Goal: Task Accomplishment & Management: Manage account settings

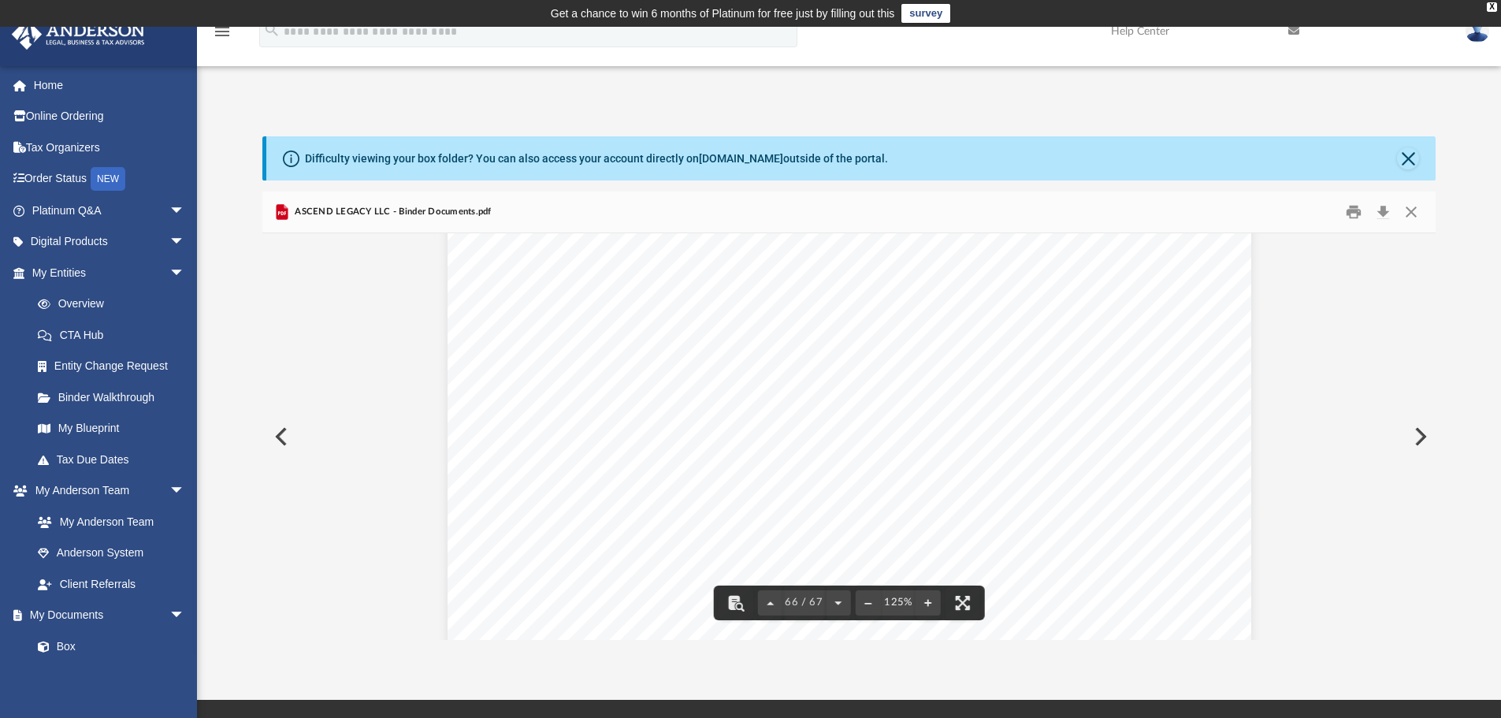
scroll to position [68962, 0]
click at [1350, 214] on button "Print" at bounding box center [1354, 212] width 32 height 24
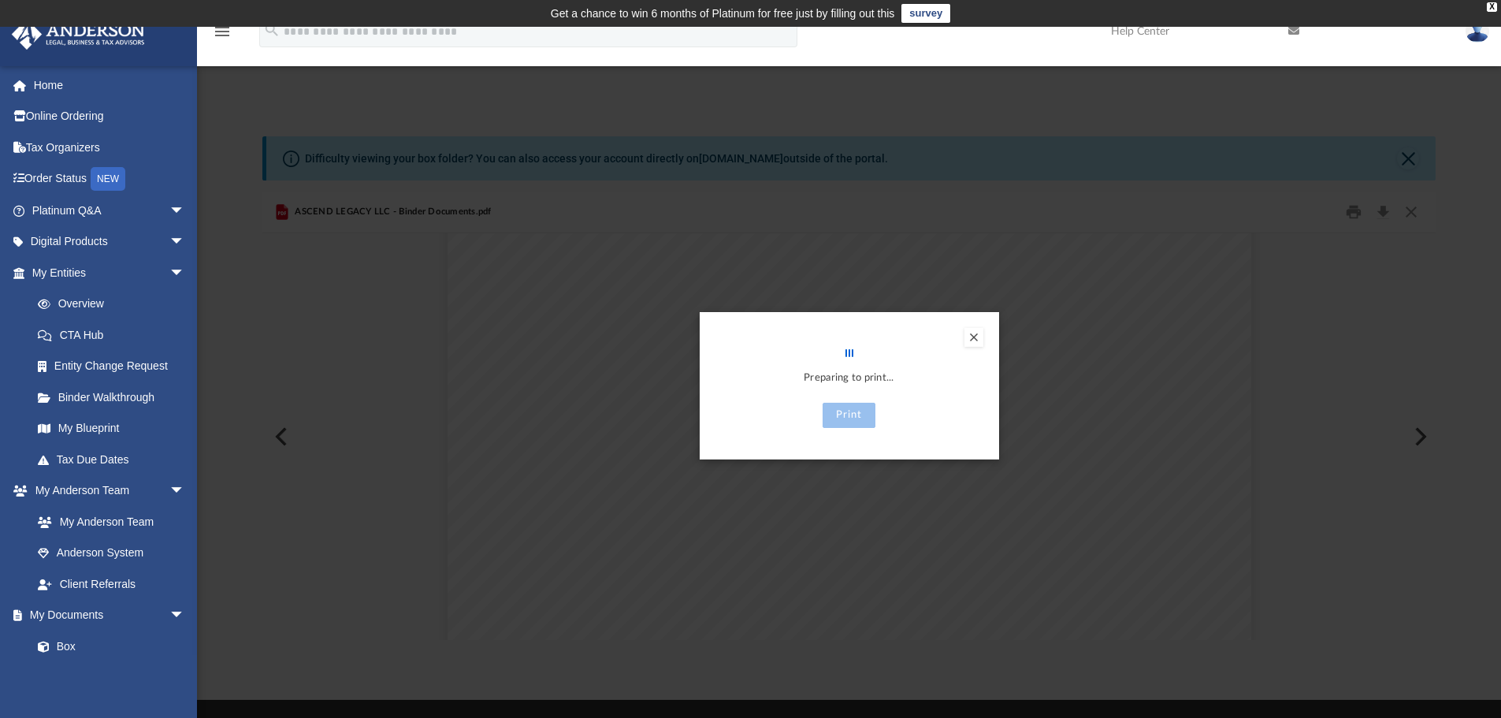
click at [978, 340] on button "Preview" at bounding box center [973, 337] width 19 height 19
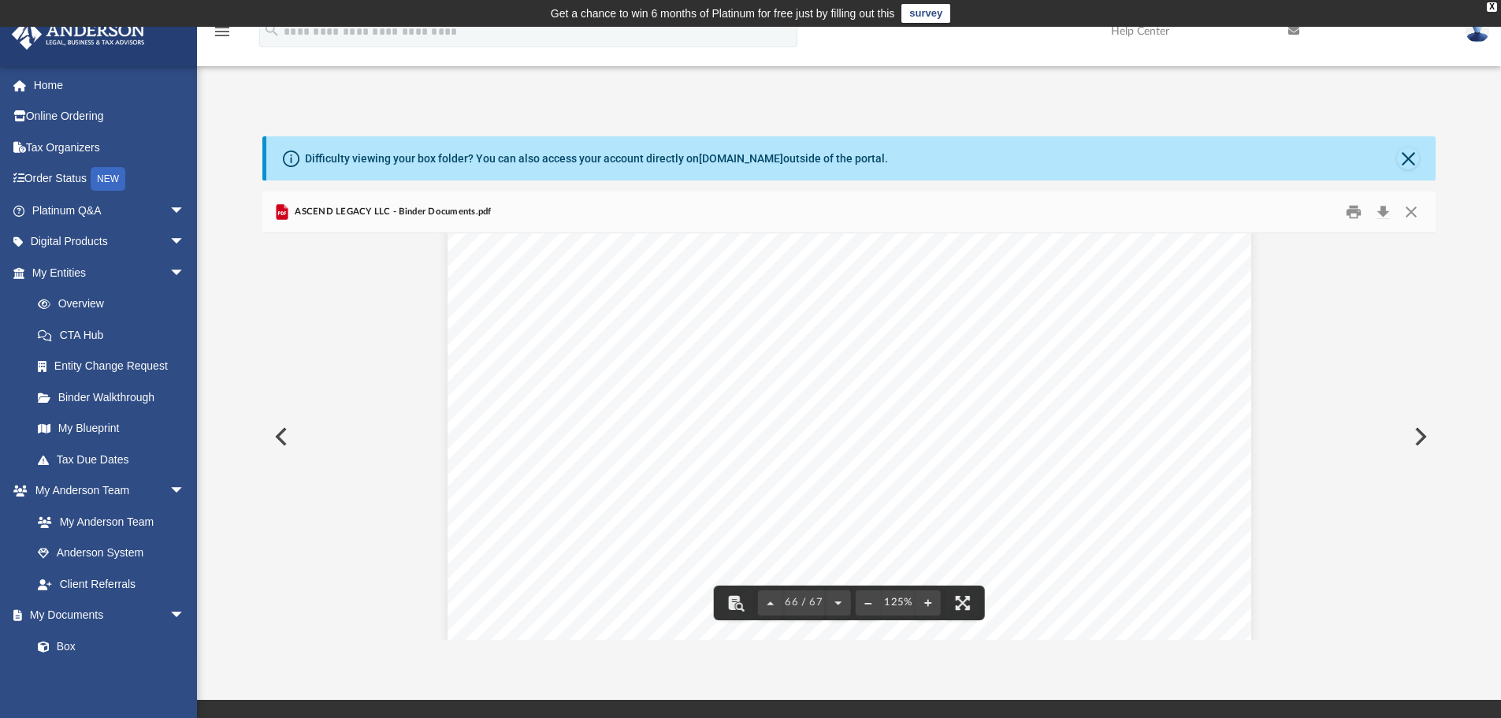
scroll to position [347, 1161]
click at [1351, 215] on button "Print" at bounding box center [1354, 212] width 32 height 24
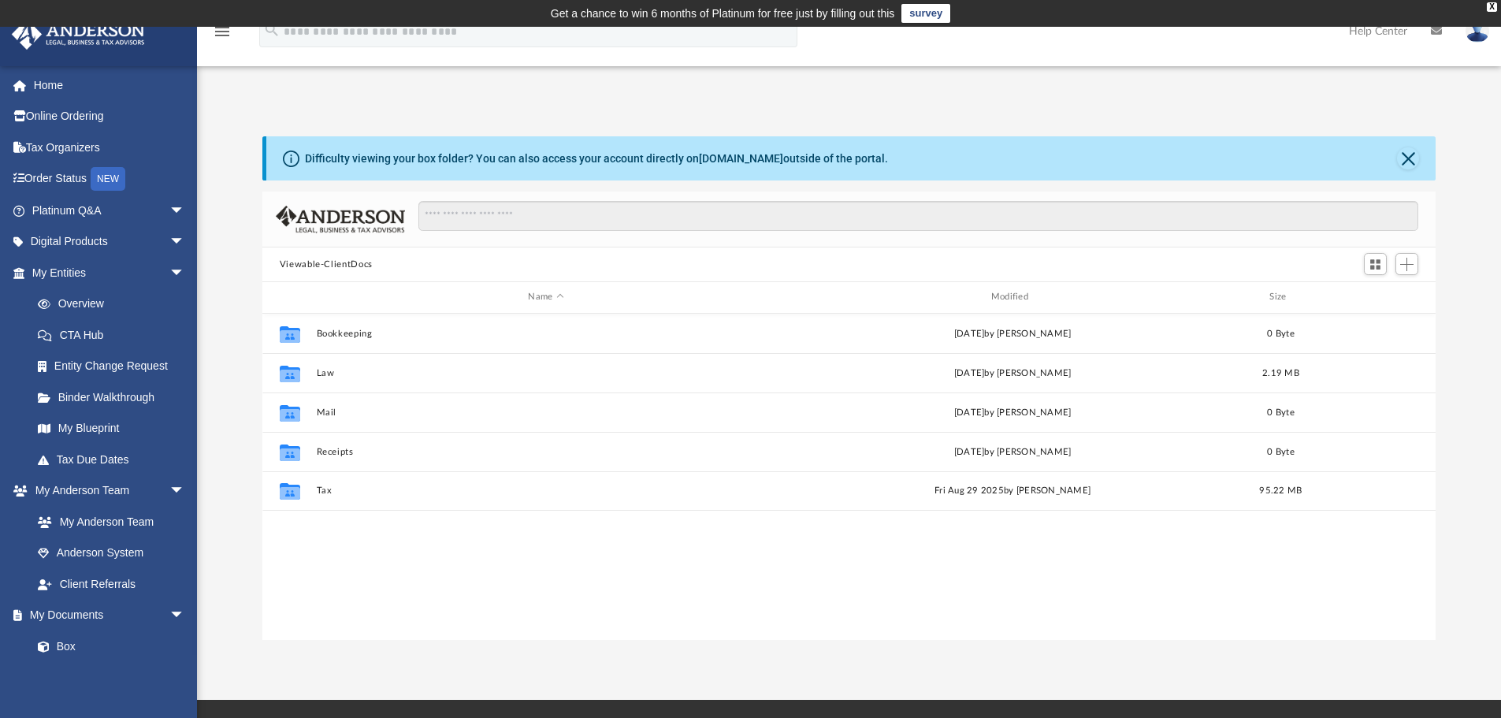
scroll to position [347, 1161]
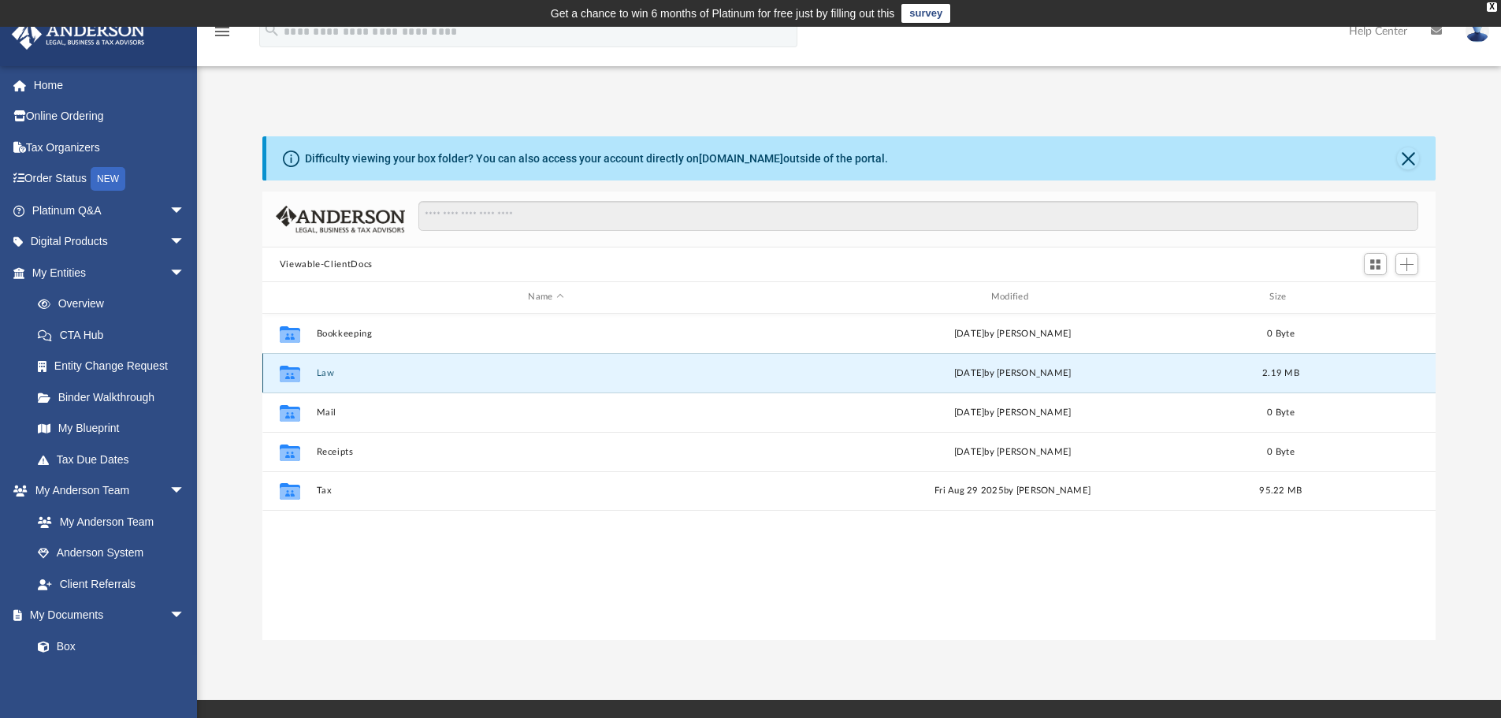
click at [361, 371] on button "Law" at bounding box center [545, 373] width 459 height 10
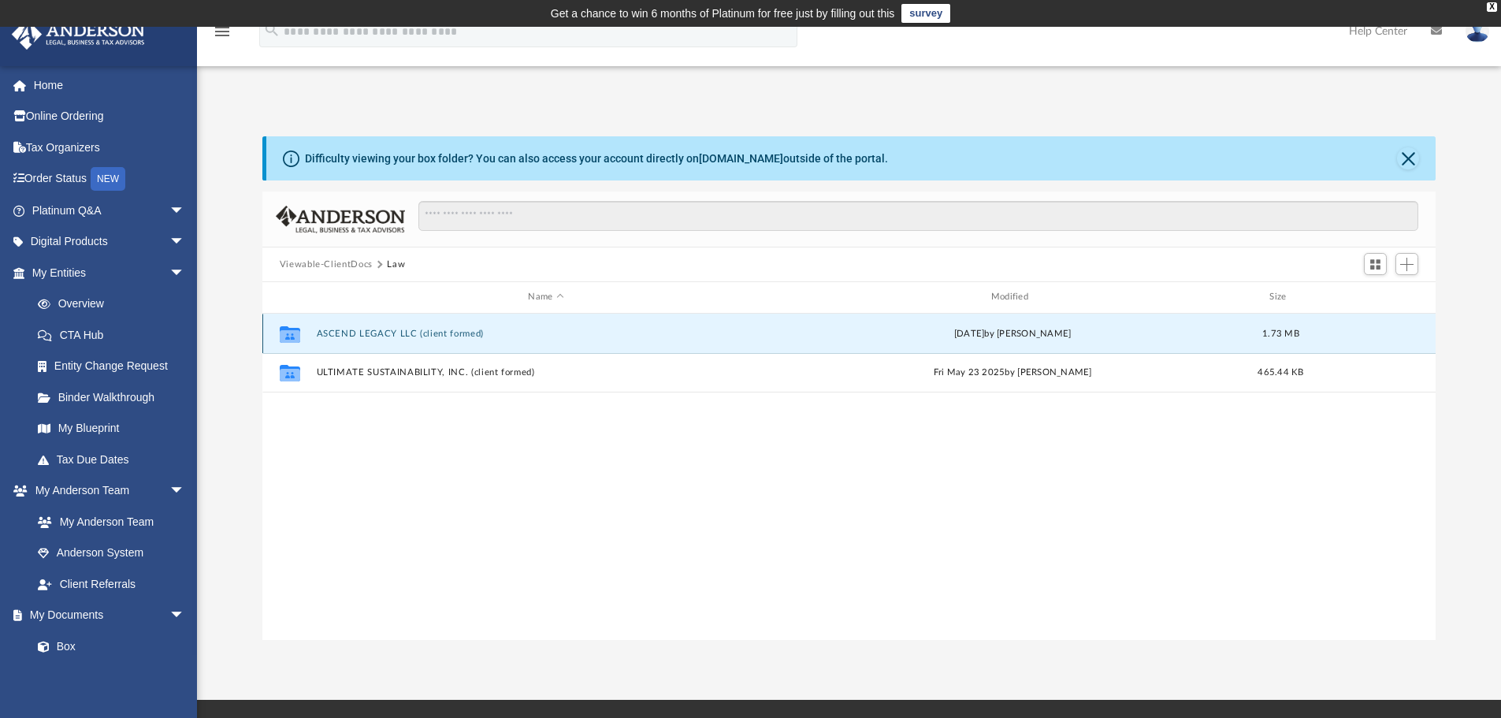
click at [388, 332] on button "ASCEND LEGACY LLC (client formed)" at bounding box center [545, 334] width 459 height 10
click at [388, 329] on button "ASCEND LEGACY LLC (client formed)" at bounding box center [545, 334] width 459 height 10
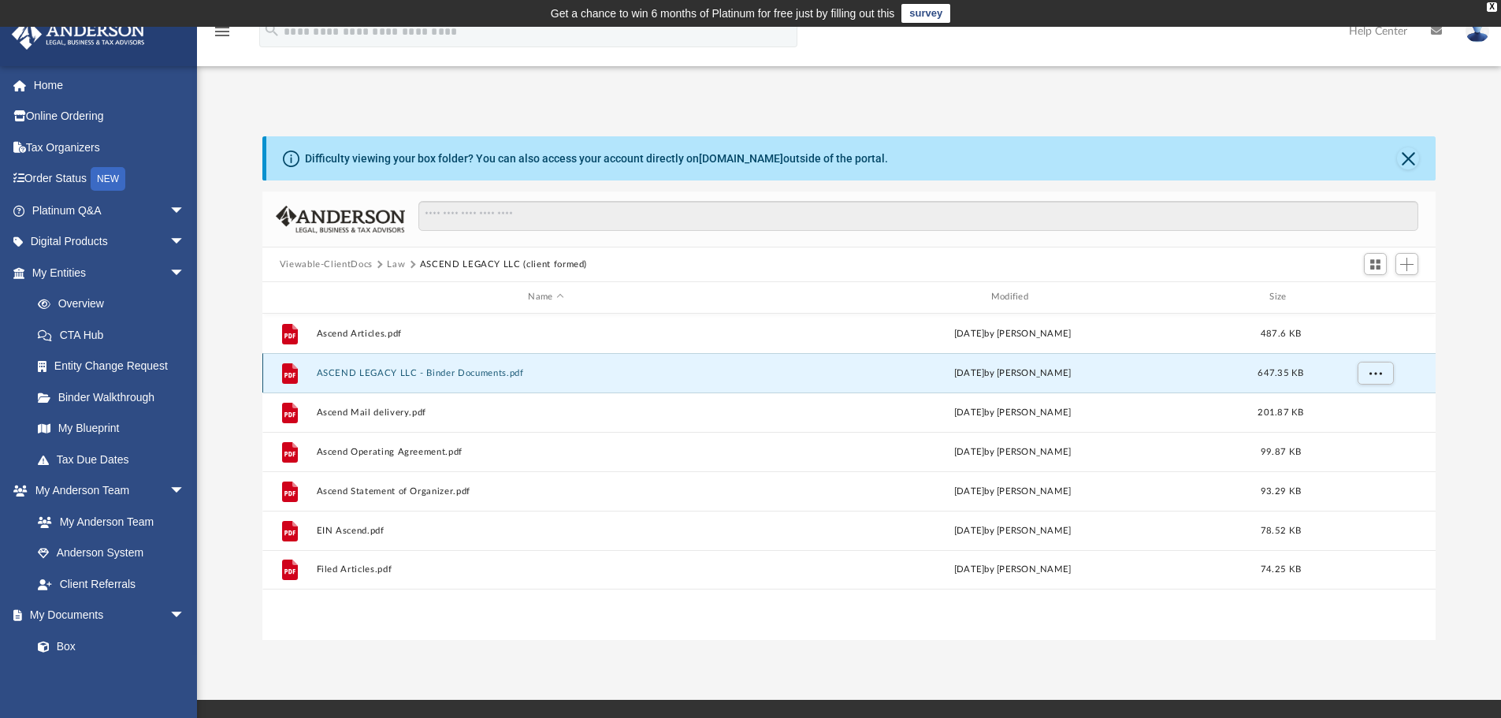
click at [430, 375] on button "ASCEND LEGACY LLC - Binder Documents.pdf" at bounding box center [545, 373] width 459 height 10
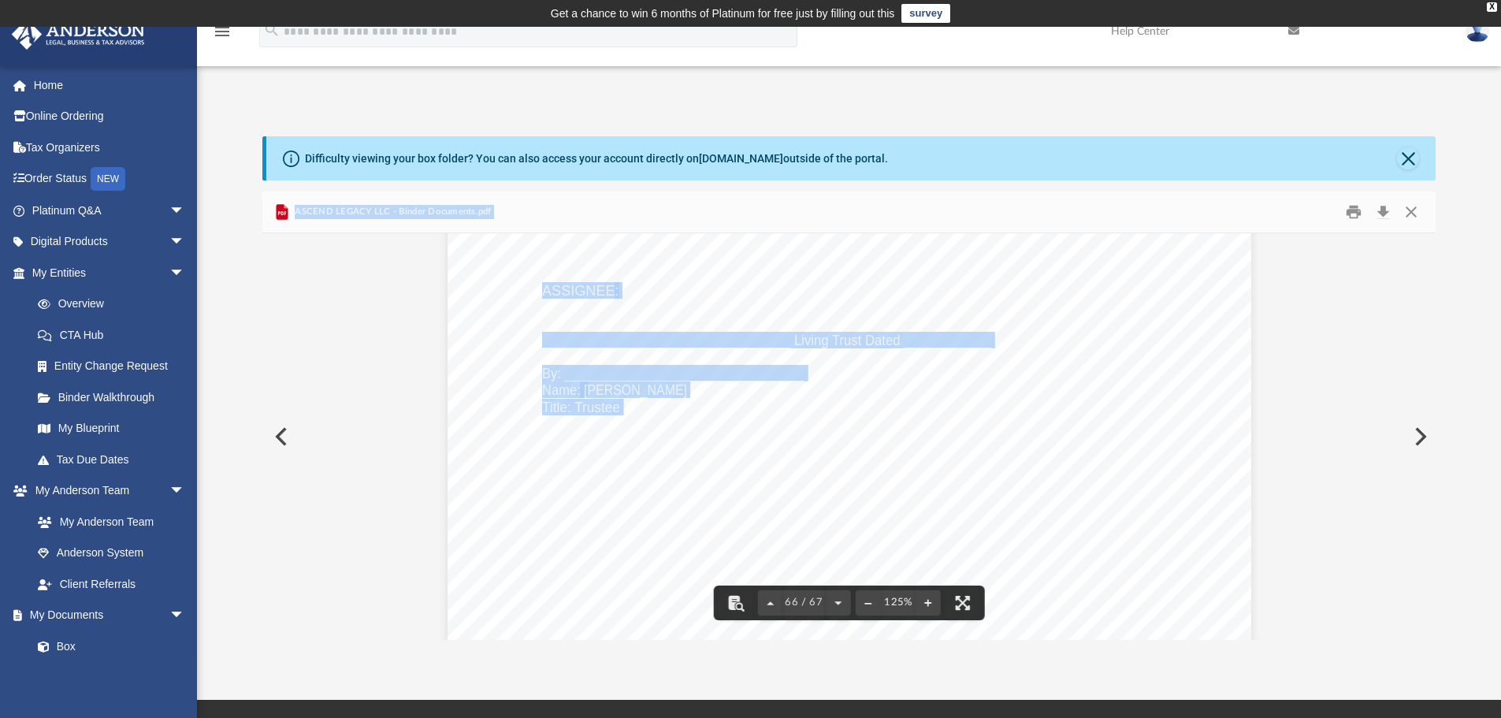
scroll to position [69133, 0]
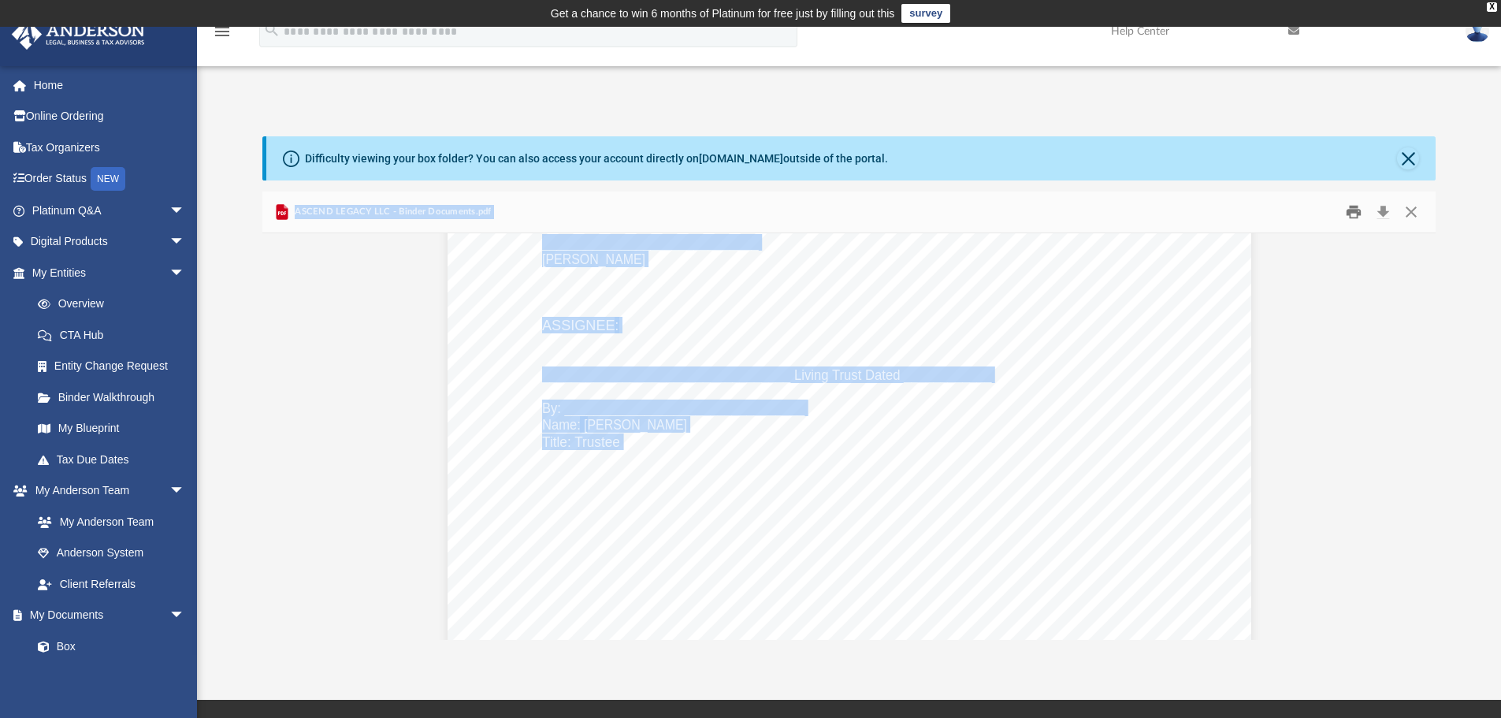
click at [1354, 214] on button "Print" at bounding box center [1354, 212] width 32 height 24
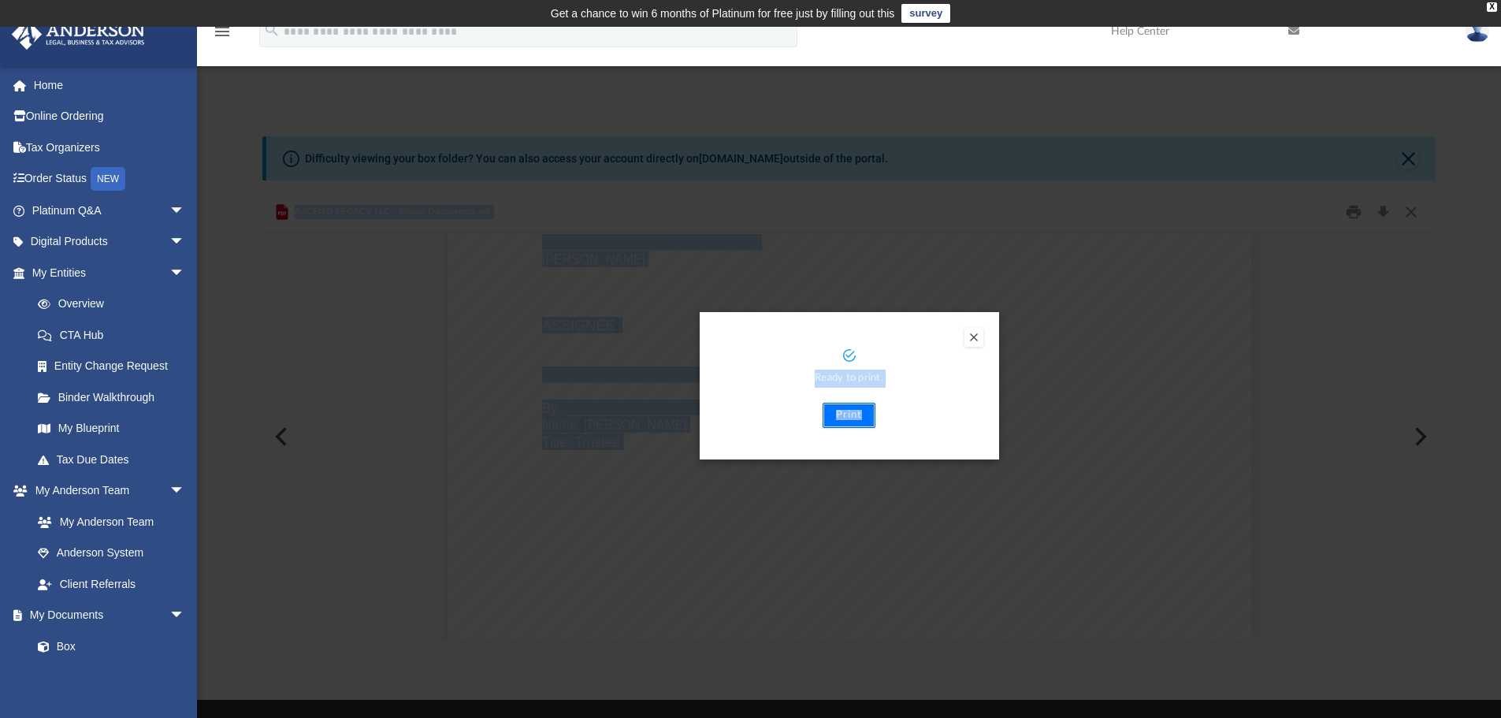
click at [853, 421] on button "Print" at bounding box center [849, 415] width 53 height 25
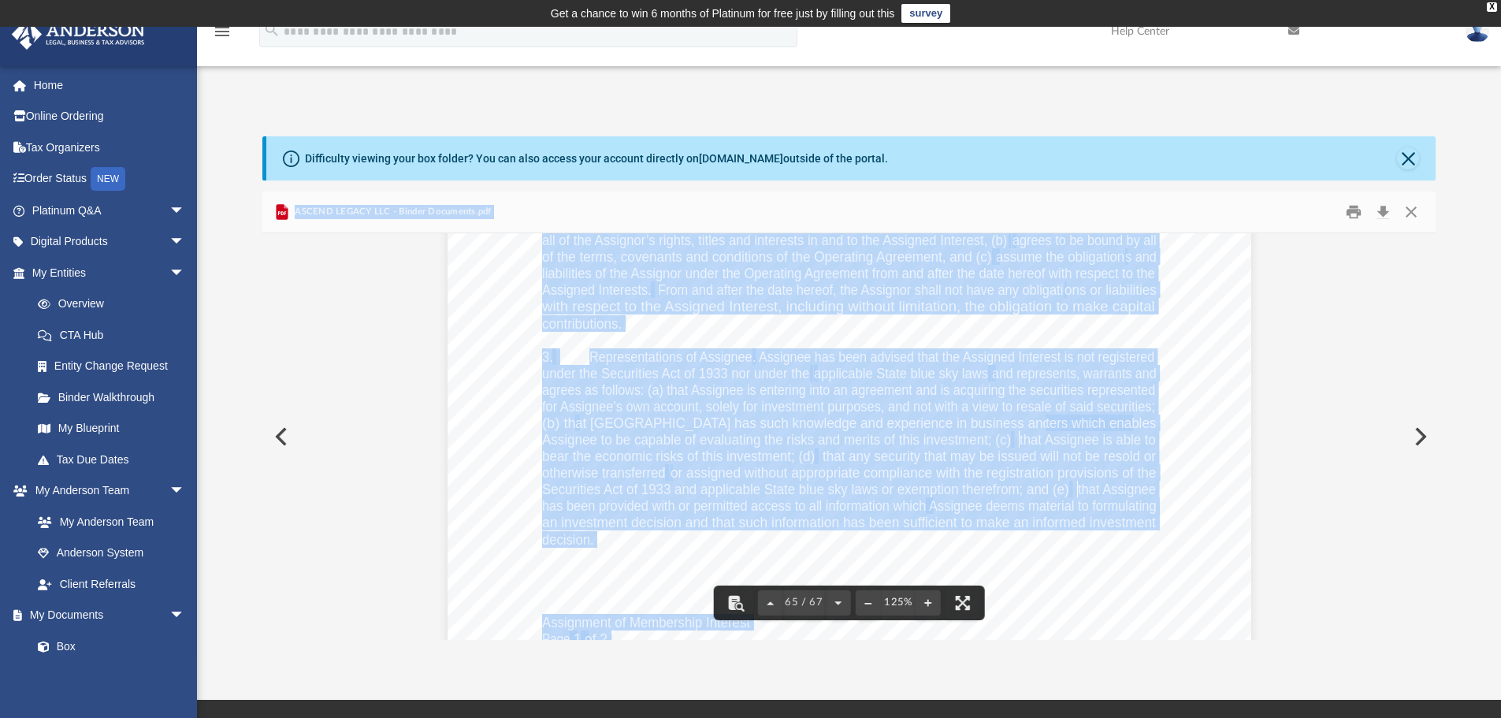
scroll to position [68543, 0]
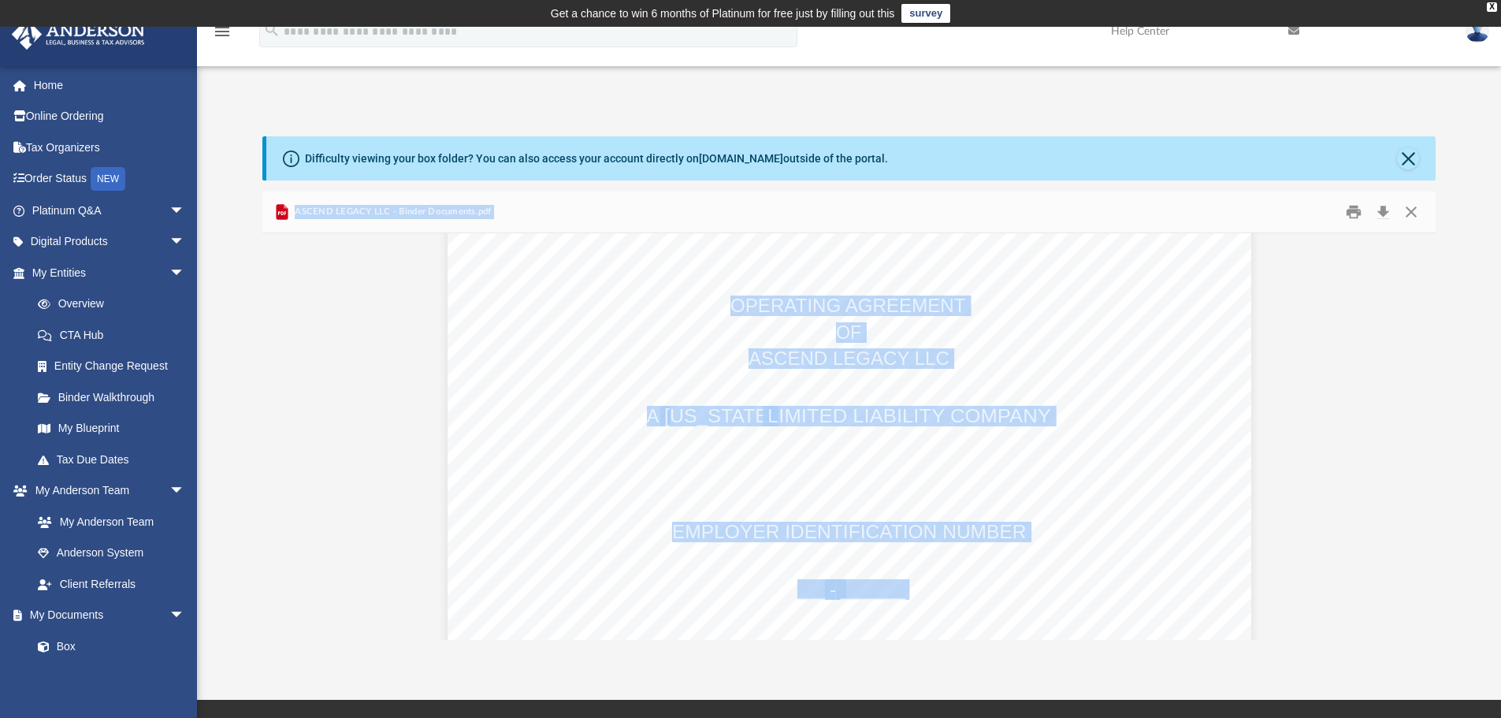
scroll to position [6697, 0]
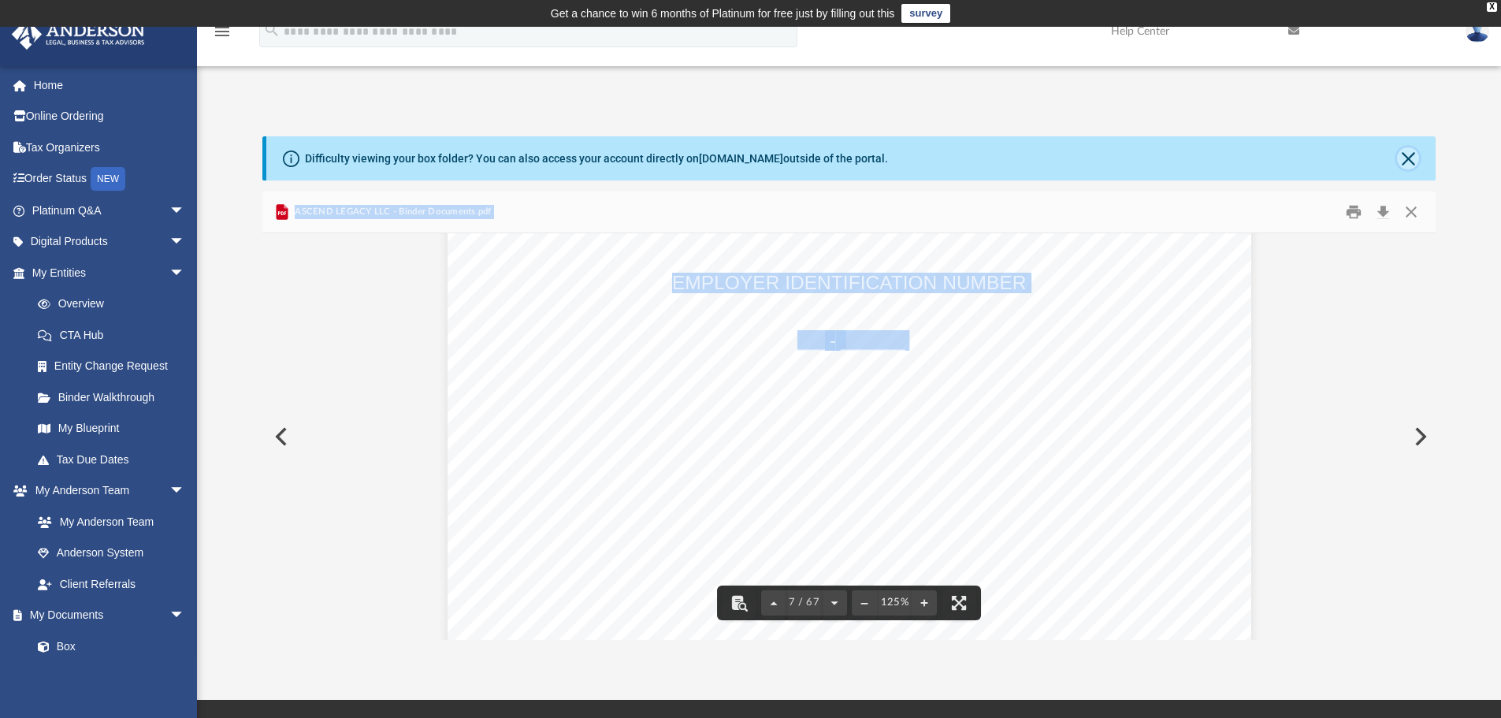
click at [1402, 159] on button "Close" at bounding box center [1408, 158] width 22 height 22
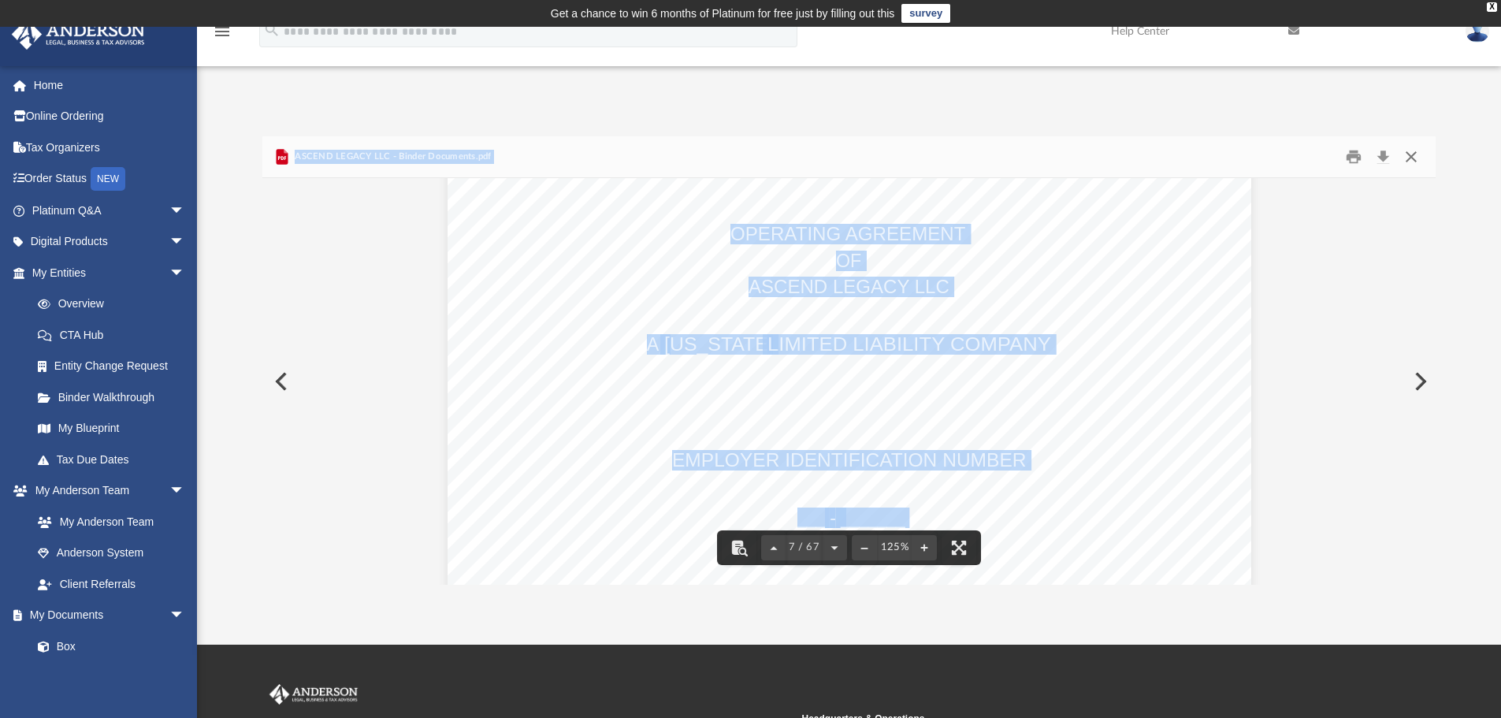
scroll to position [6460, 0]
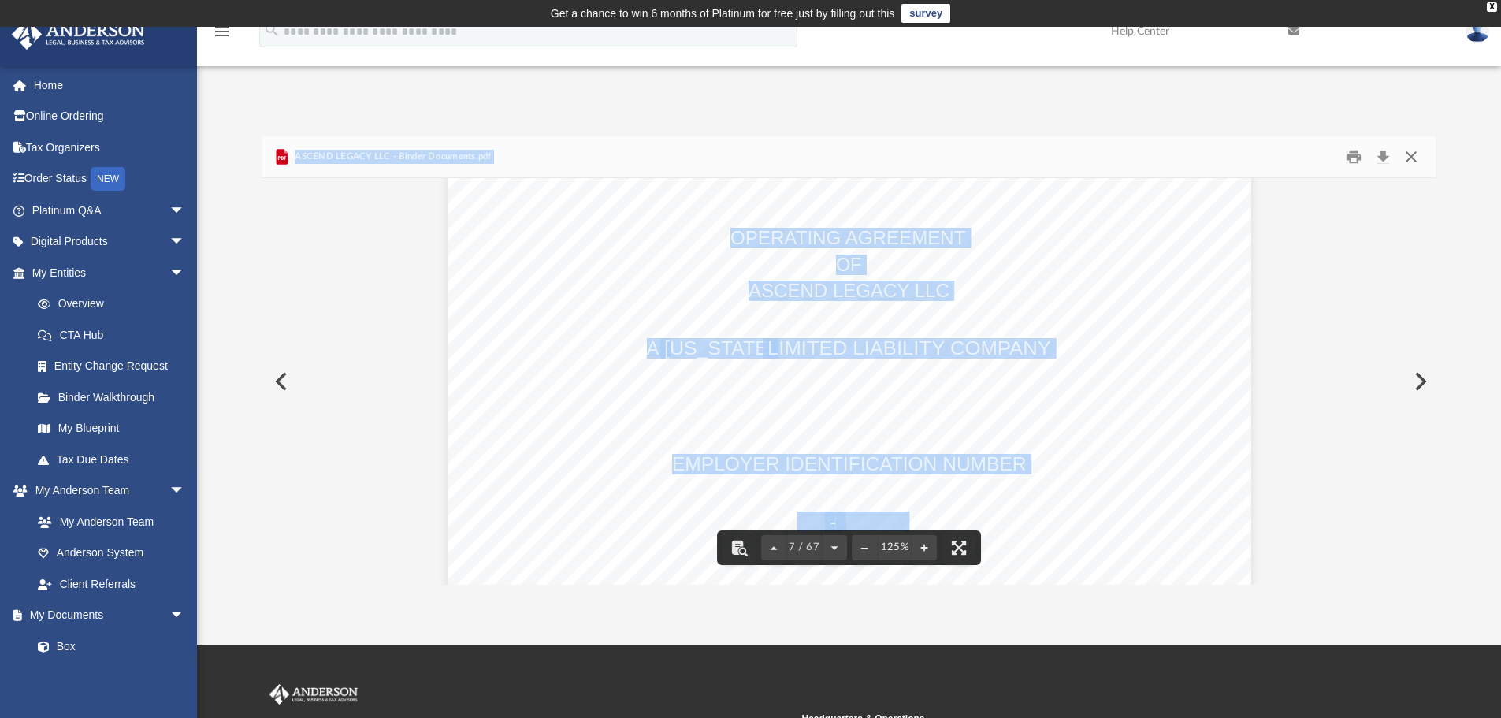
click at [1417, 162] on button "Close" at bounding box center [1411, 157] width 28 height 24
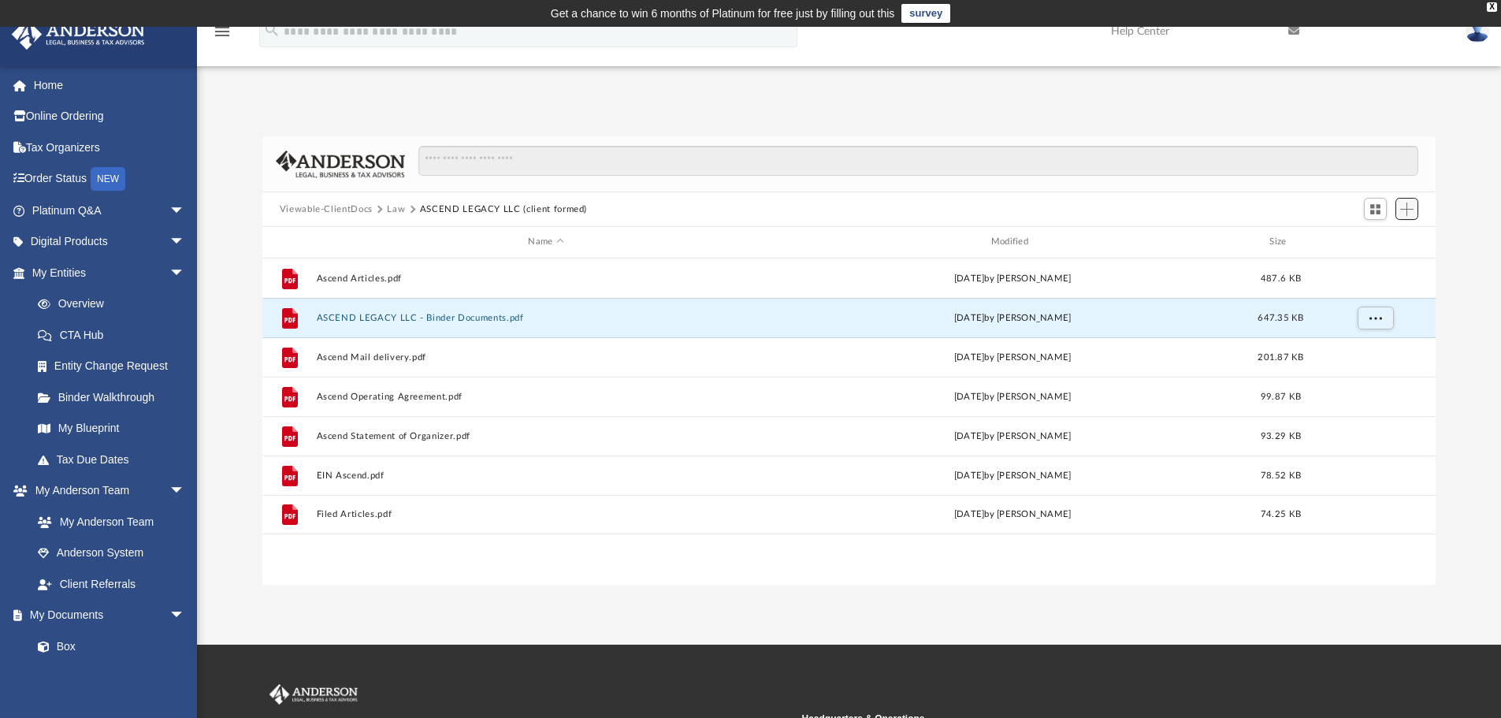
click at [1405, 210] on span "Add" at bounding box center [1406, 208] width 13 height 13
click at [1387, 242] on li "Upload" at bounding box center [1384, 240] width 50 height 17
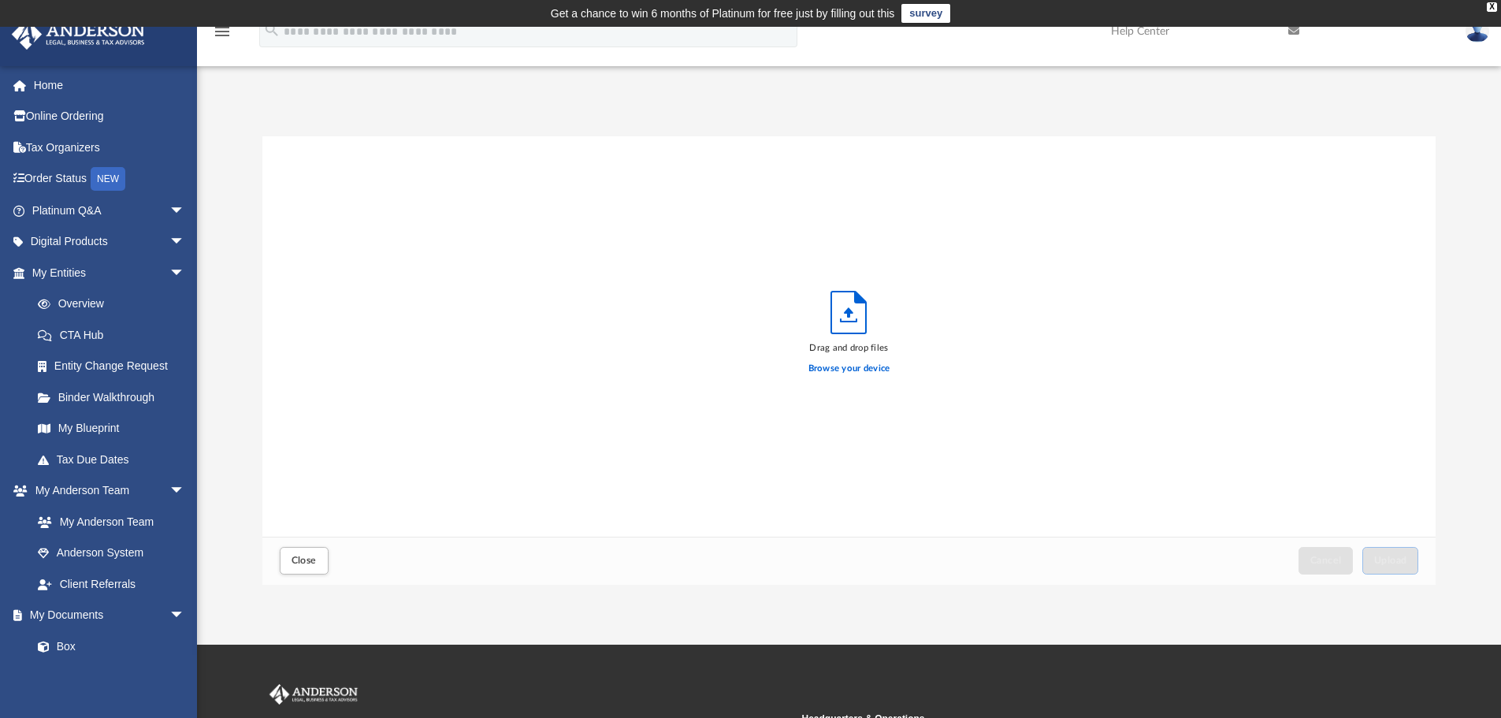
scroll to position [388, 1161]
click at [826, 372] on label "Browse your device" at bounding box center [849, 369] width 82 height 14
click at [0, 0] on input "Browse your device" at bounding box center [0, 0] width 0 height 0
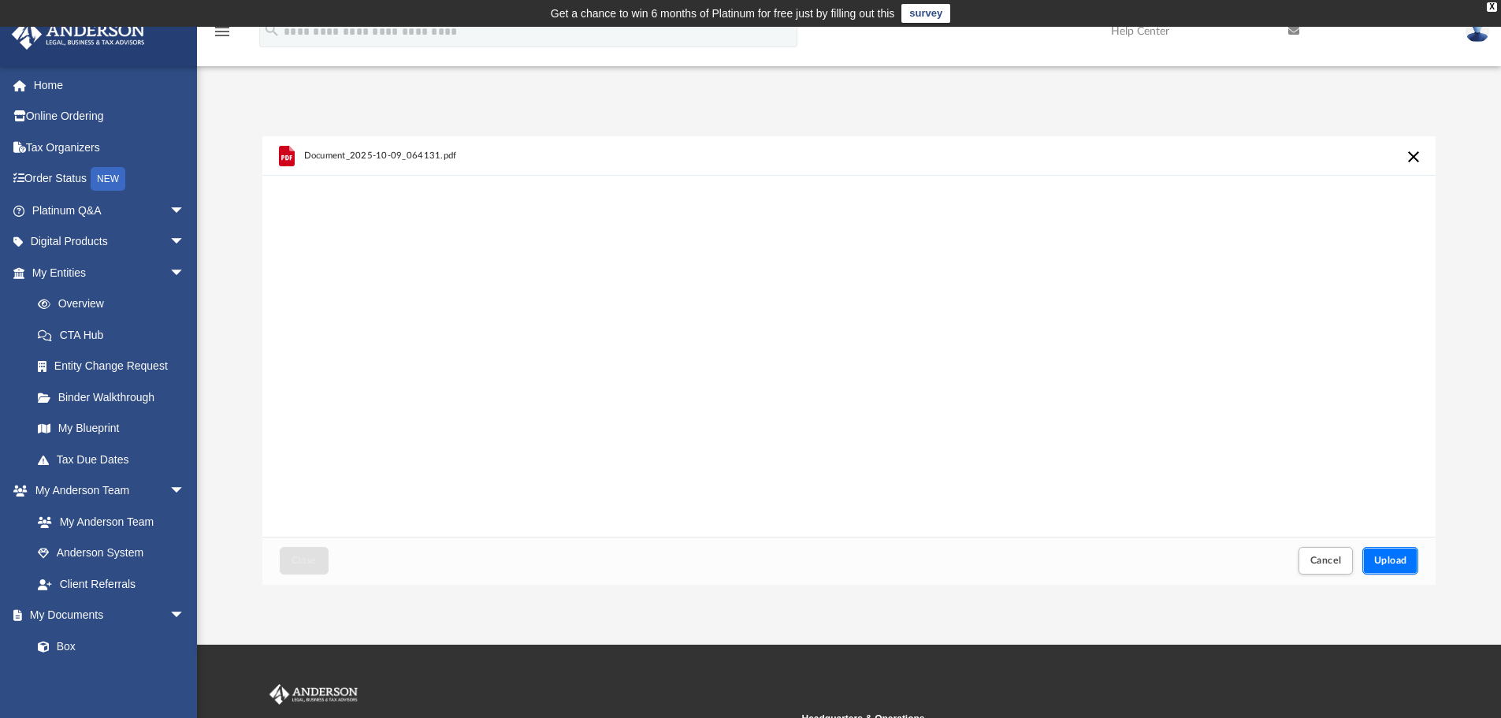
click at [1398, 563] on span "Upload" at bounding box center [1390, 559] width 33 height 9
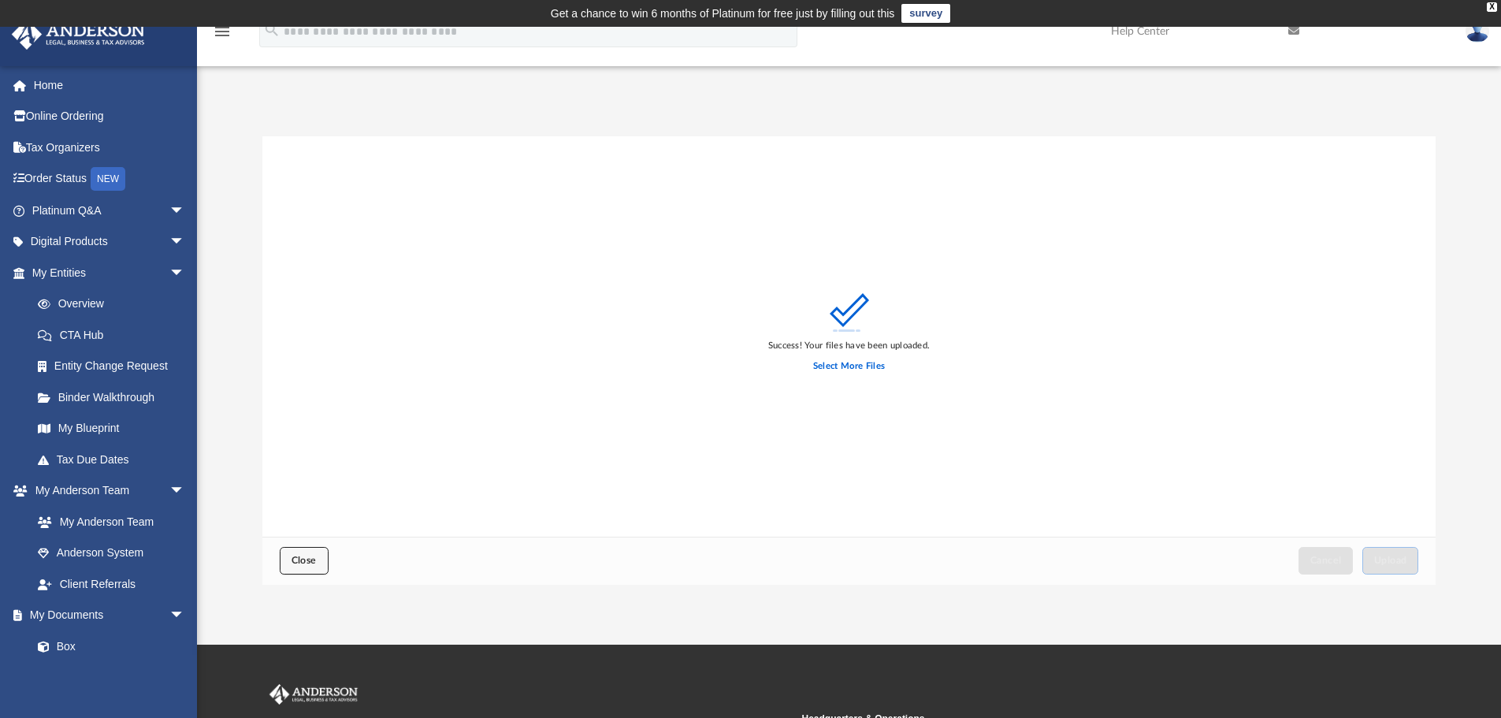
click at [307, 560] on span "Close" at bounding box center [303, 559] width 25 height 9
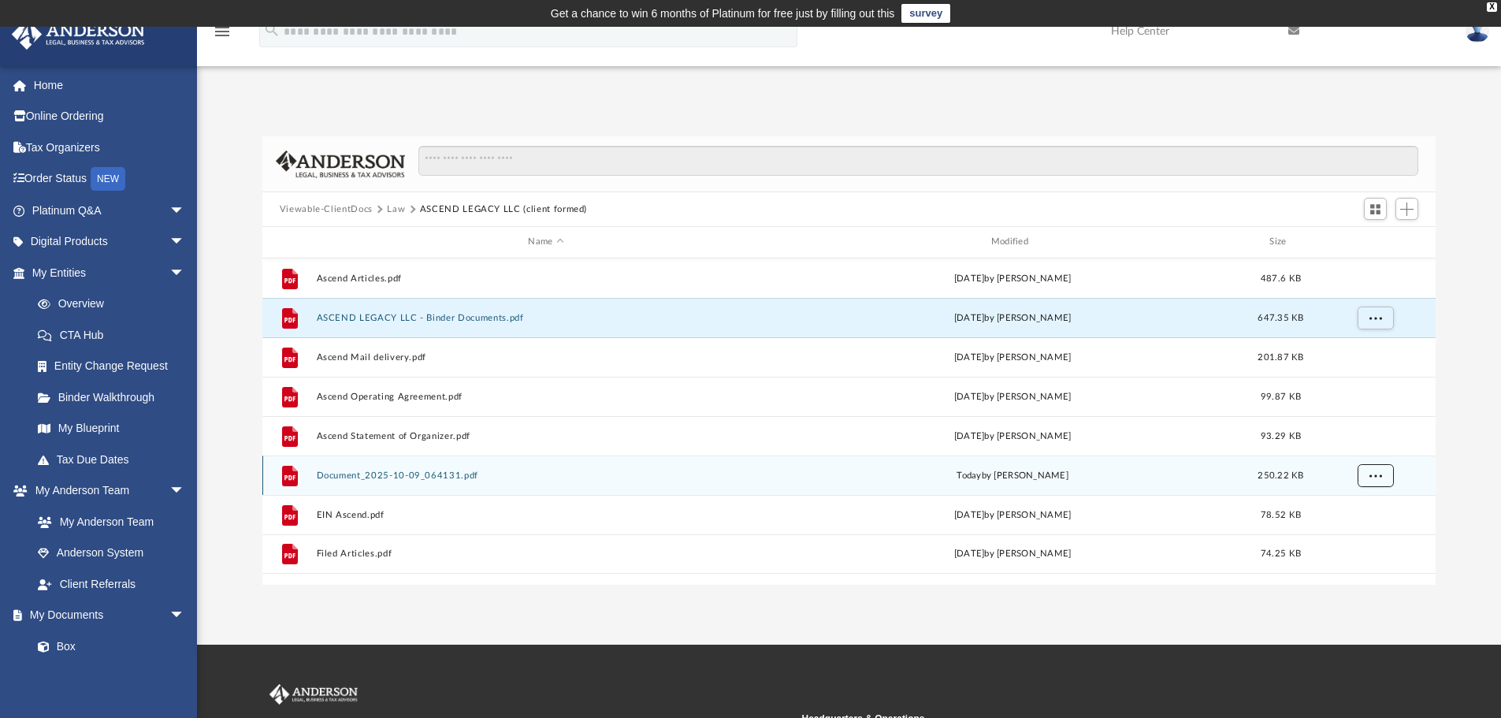
click at [1379, 474] on span "More options" at bounding box center [1374, 474] width 13 height 9
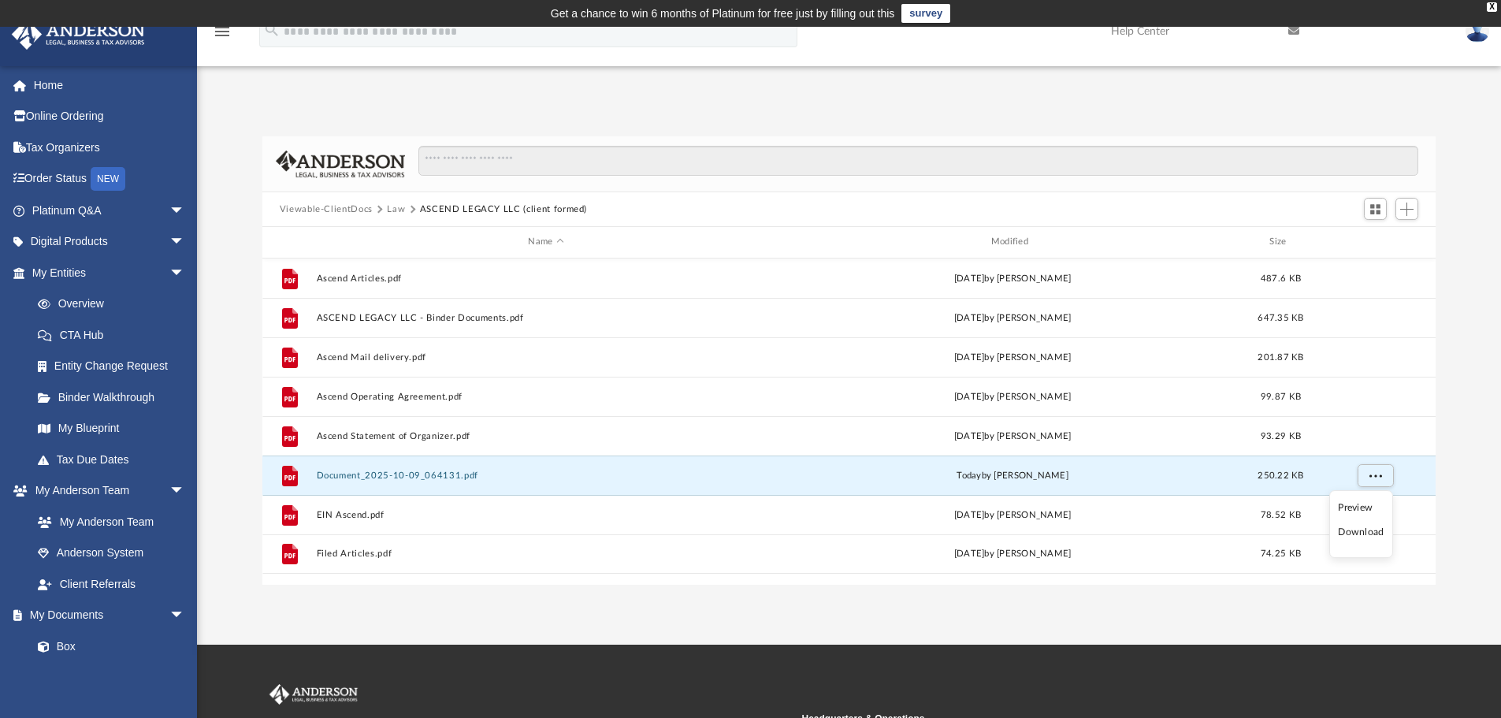
click at [1354, 508] on li "Preview" at bounding box center [1361, 507] width 46 height 17
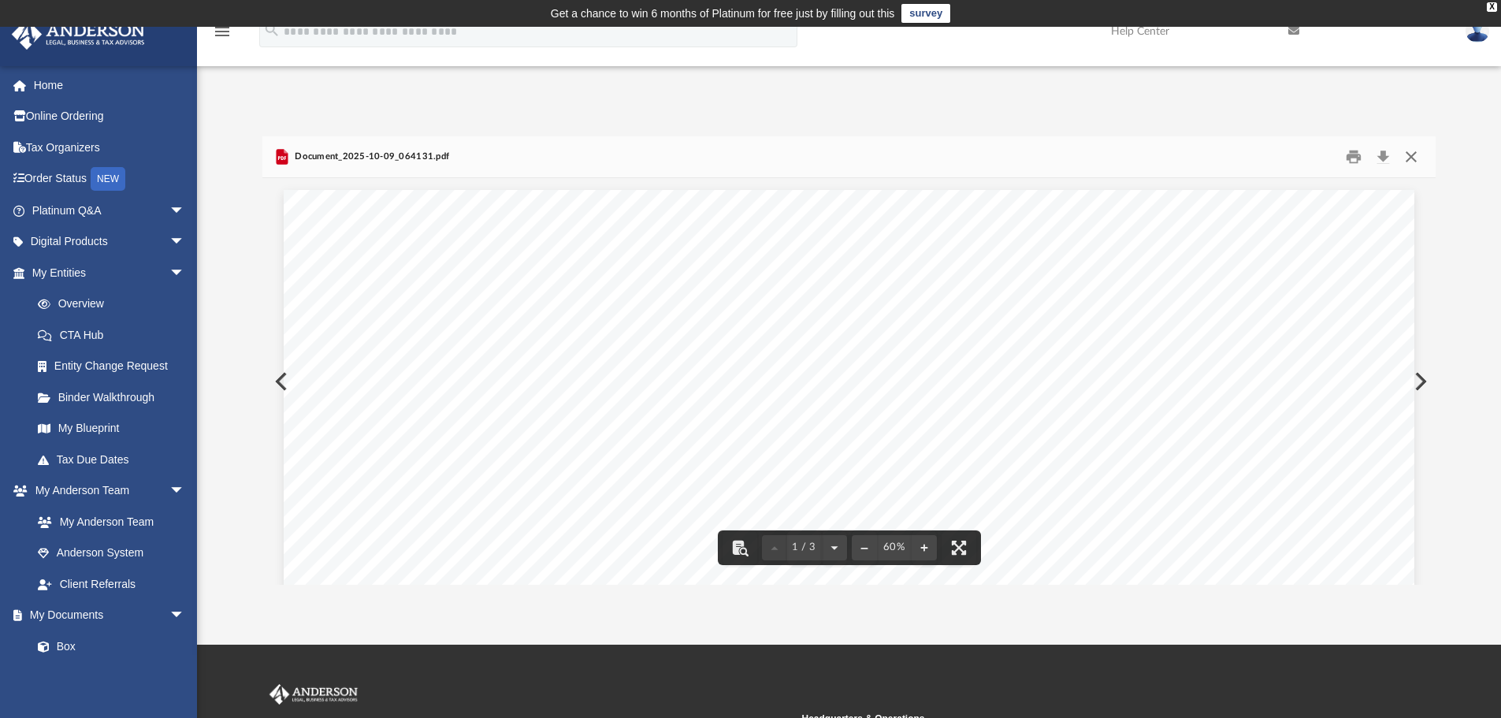
click at [1405, 153] on button "Close" at bounding box center [1411, 157] width 28 height 24
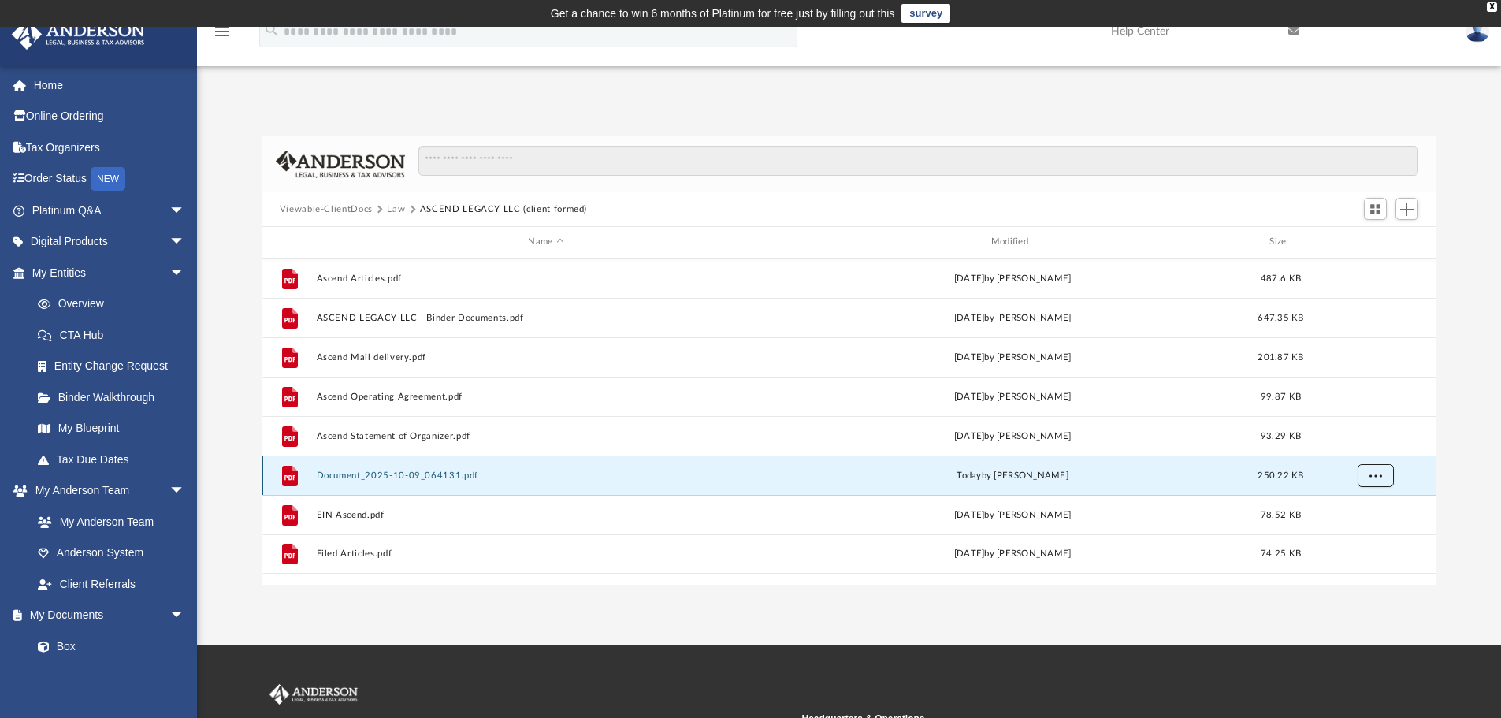
click at [1370, 480] on button "More options" at bounding box center [1375, 475] width 36 height 24
